Goal: Task Accomplishment & Management: Manage account settings

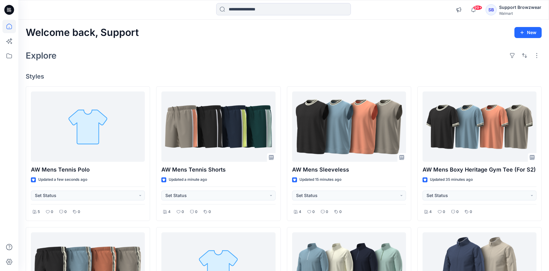
click at [509, 11] on div "Walmart" at bounding box center [520, 13] width 42 height 5
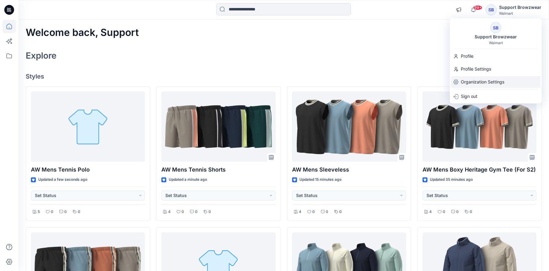
click at [483, 82] on p "Organization Settings" at bounding box center [483, 82] width 44 height 12
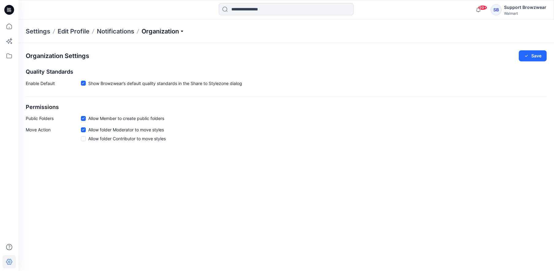
click at [169, 27] on p "Organization" at bounding box center [163, 31] width 43 height 9
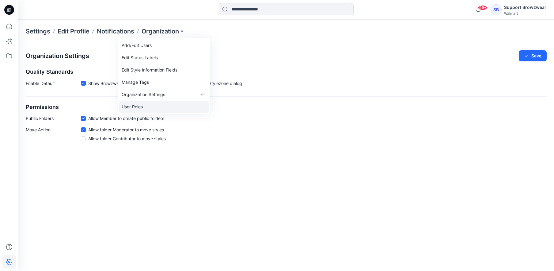
click at [161, 108] on link "User Roles" at bounding box center [163, 106] width 89 height 12
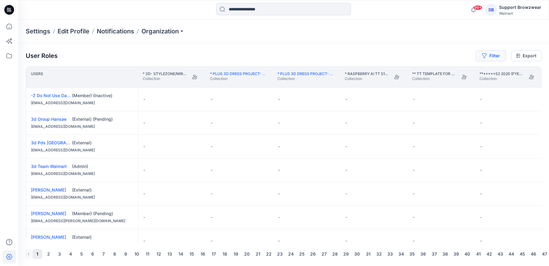
click at [492, 52] on button "Filter" at bounding box center [491, 55] width 31 height 11
click at [457, 71] on div at bounding box center [468, 72] width 63 height 8
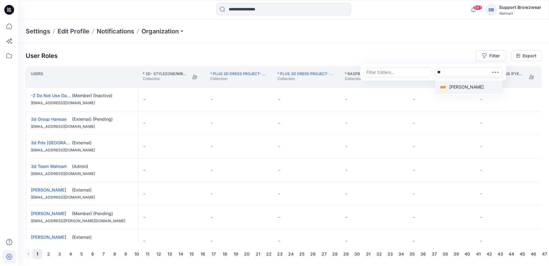
type input "*"
click at [431, 44] on div "User Roles Filter Filter folders... Use Up and Down to choose options, press En…" at bounding box center [283, 154] width 531 height 223
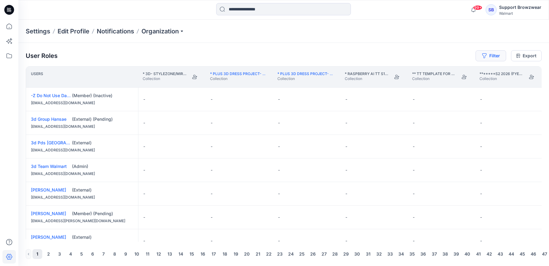
click at [494, 54] on button "Filter" at bounding box center [491, 55] width 31 height 11
click at [377, 68] on div at bounding box center [397, 72] width 63 height 8
type input "*****"
drag, startPoint x: 380, startPoint y: 71, endPoint x: 352, endPoint y: 71, distance: 27.6
click at [352, 71] on div "User Roles Filter Filter folders... Filter users... Export Users * 3D- Stylezon…" at bounding box center [283, 154] width 531 height 223
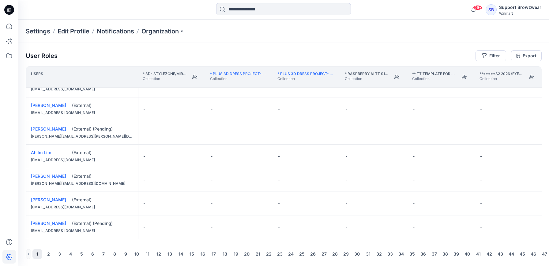
scroll to position [440, 0]
click at [534, 56] on link "Export" at bounding box center [526, 55] width 31 height 11
